Goal: Task Accomplishment & Management: Complete application form

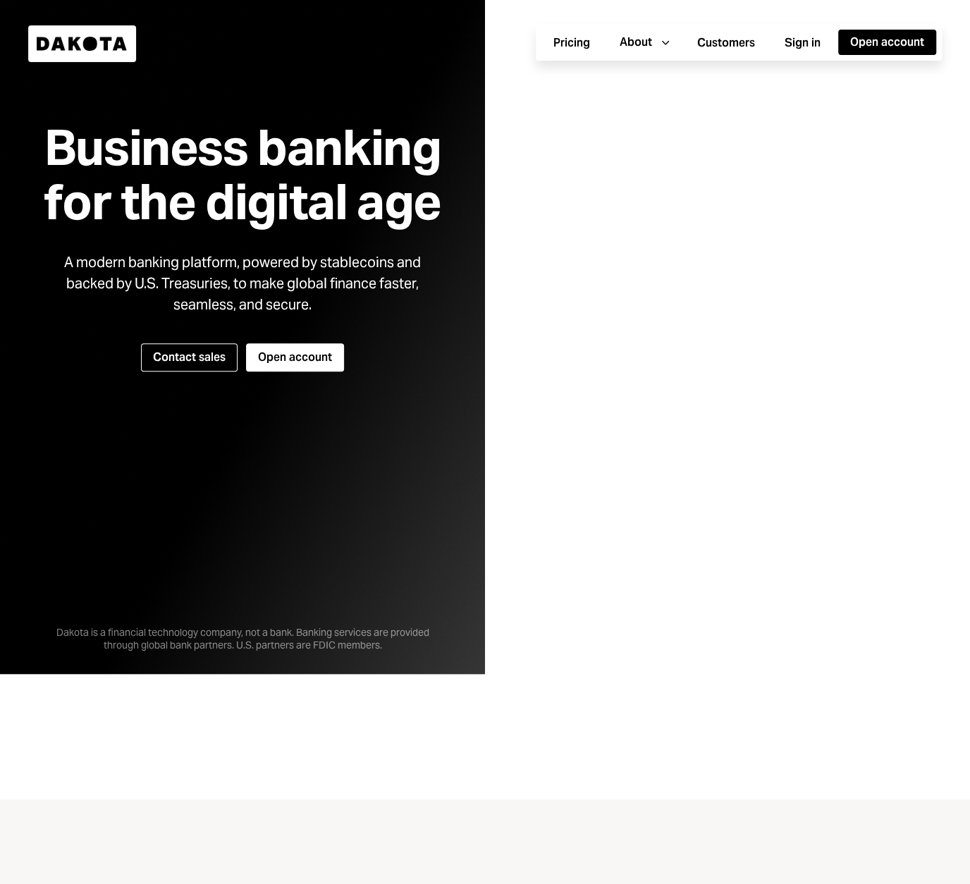
scroll to position [214, 0]
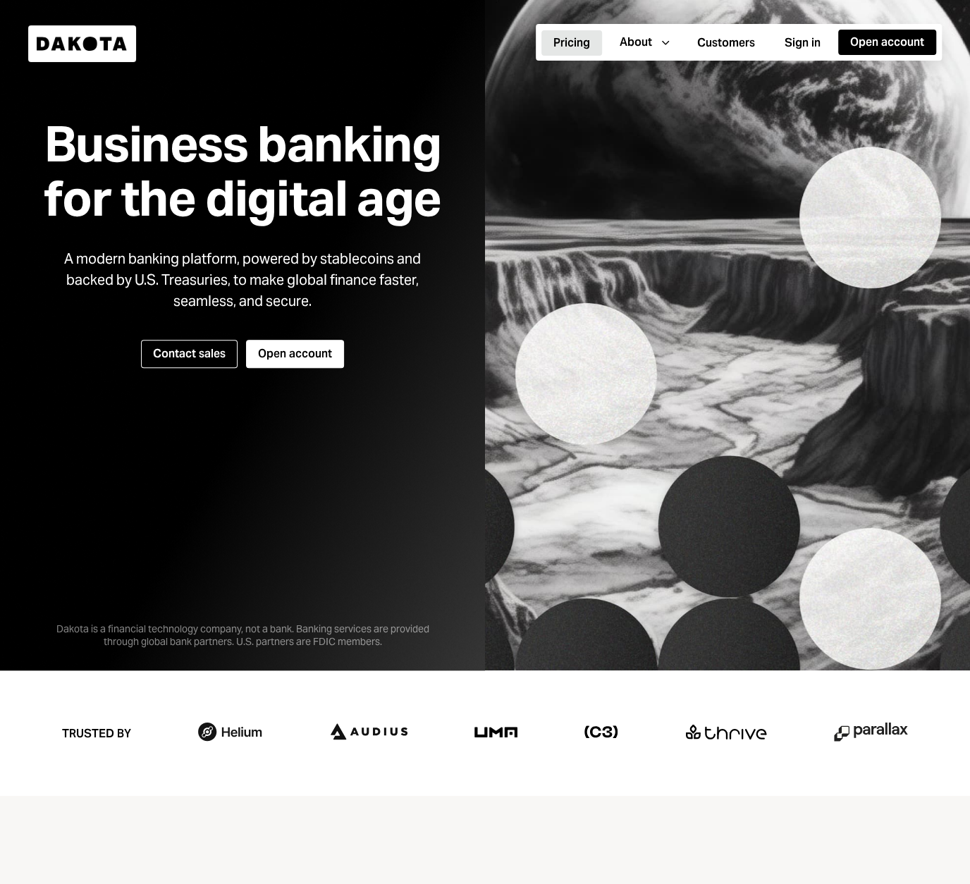
click at [551, 39] on button "Pricing" at bounding box center [572, 42] width 61 height 25
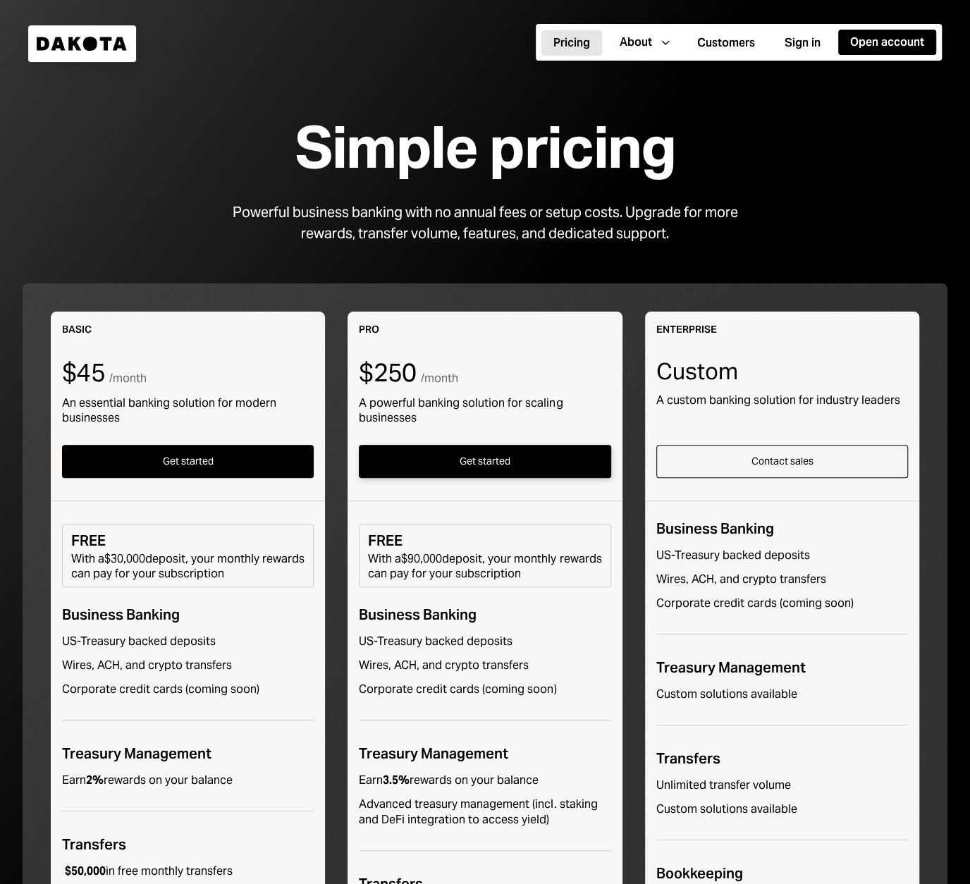
click at [477, 455] on button "Get started" at bounding box center [485, 461] width 252 height 33
click at [491, 458] on button "Get started" at bounding box center [485, 461] width 252 height 33
